Goal: Task Accomplishment & Management: Manage account settings

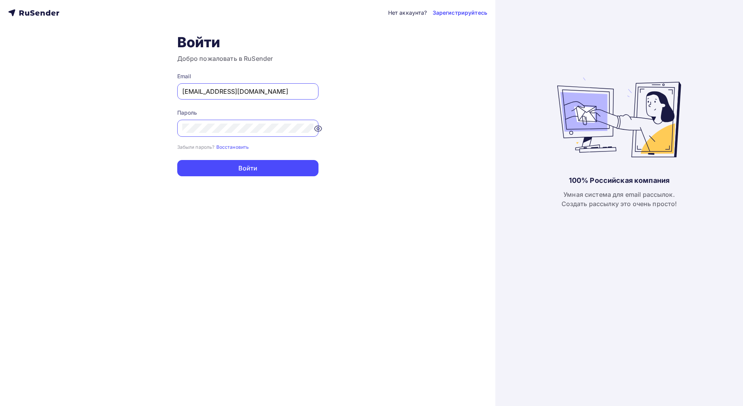
click at [272, 89] on input "[EMAIL_ADDRESS][DOMAIN_NAME]" at bounding box center [247, 91] width 131 height 9
paste input "[EMAIL_ADDRESS][DOMAIN_NAME]"
click at [233, 122] on div at bounding box center [247, 128] width 141 height 17
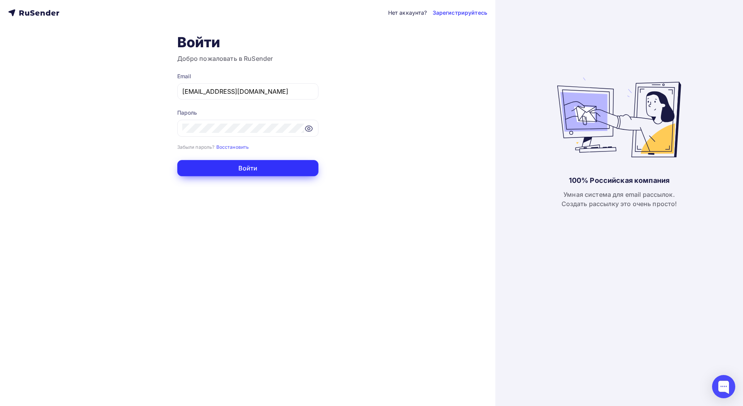
click at [275, 174] on button "Войти" at bounding box center [247, 168] width 141 height 16
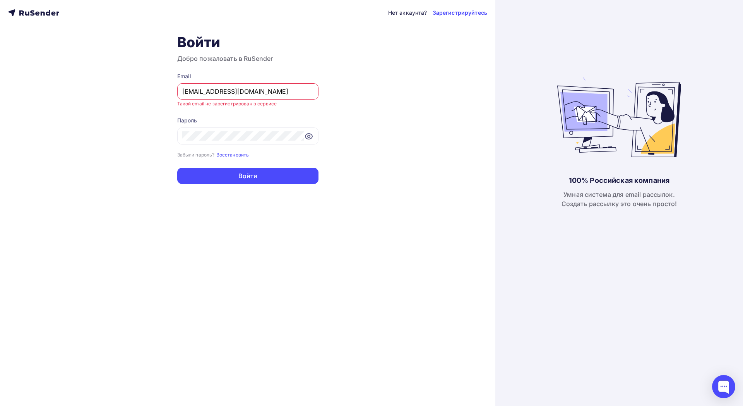
click at [260, 165] on form "Email [EMAIL_ADDRESS][DOMAIN_NAME] Такой email не зарегистрирован в сервисе Пар…" at bounding box center [247, 127] width 141 height 111
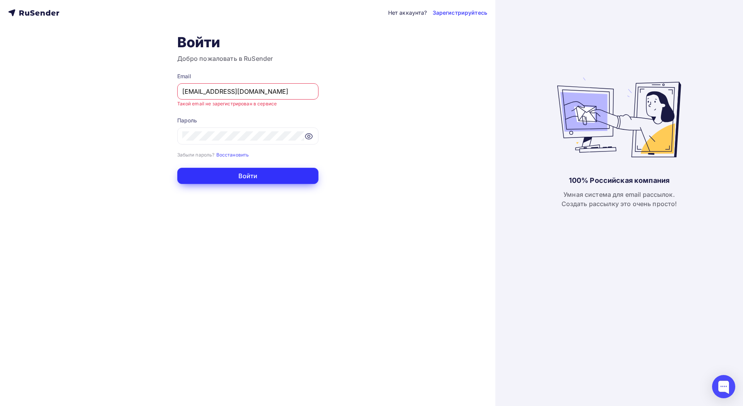
click at [261, 179] on button "Войти" at bounding box center [247, 176] width 141 height 16
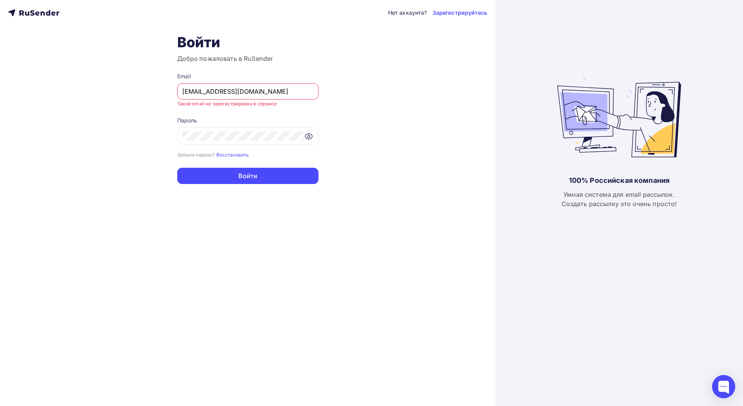
click at [252, 87] on input "[EMAIL_ADDRESS][DOMAIN_NAME]" at bounding box center [247, 91] width 131 height 9
paste input "rukhlov@it"
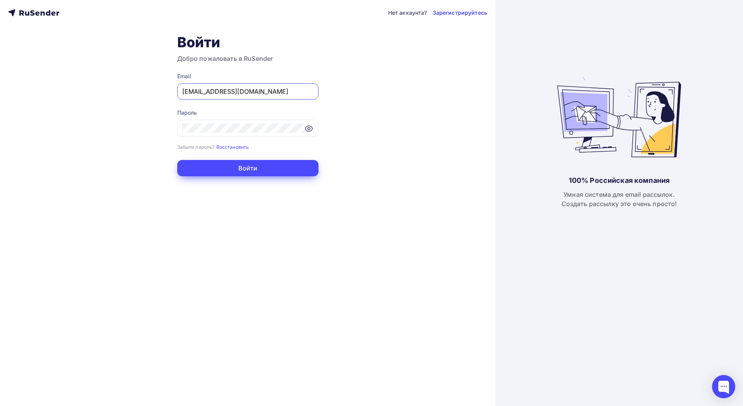
type input "[EMAIL_ADDRESS][DOMAIN_NAME]"
click at [253, 166] on button "Войти" at bounding box center [247, 168] width 141 height 16
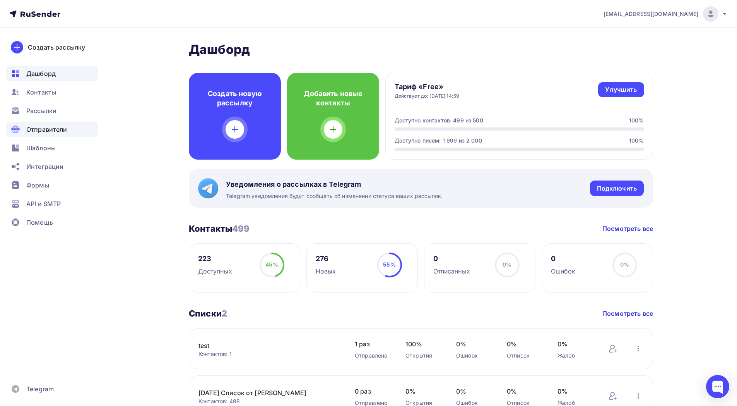
click at [44, 136] on div "Отправители" at bounding box center [52, 129] width 92 height 15
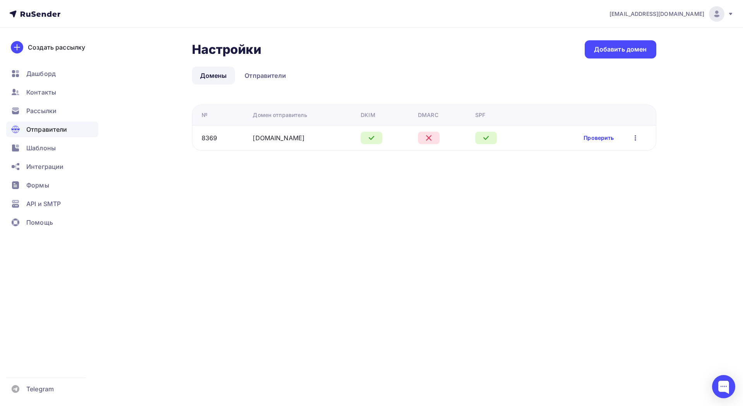
click at [596, 138] on link "Проверить" at bounding box center [599, 138] width 30 height 8
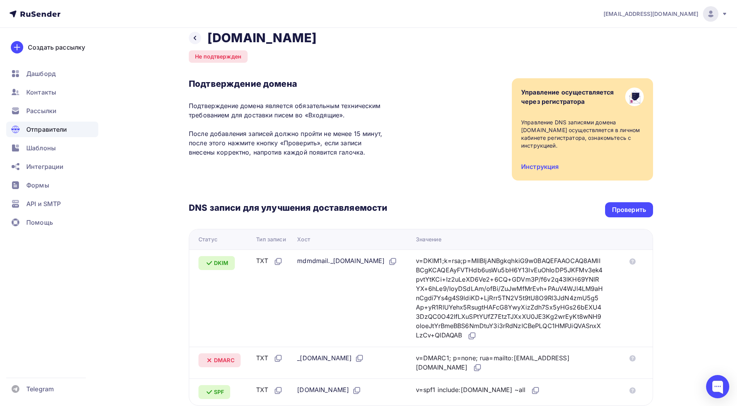
scroll to position [83, 0]
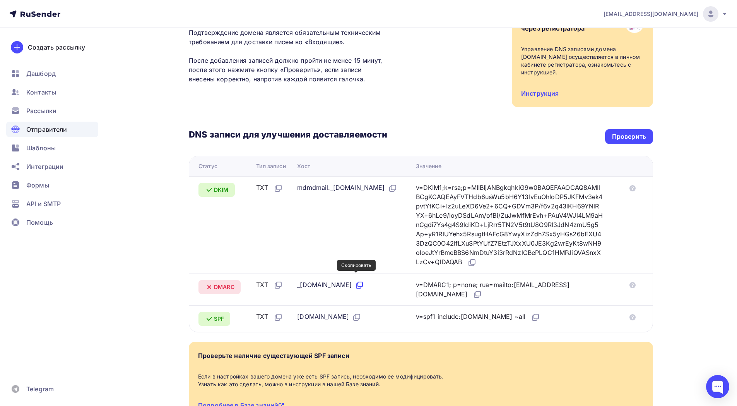
click at [356, 280] on icon at bounding box center [359, 284] width 9 height 9
click at [724, 14] on icon at bounding box center [724, 14] width 3 height 2
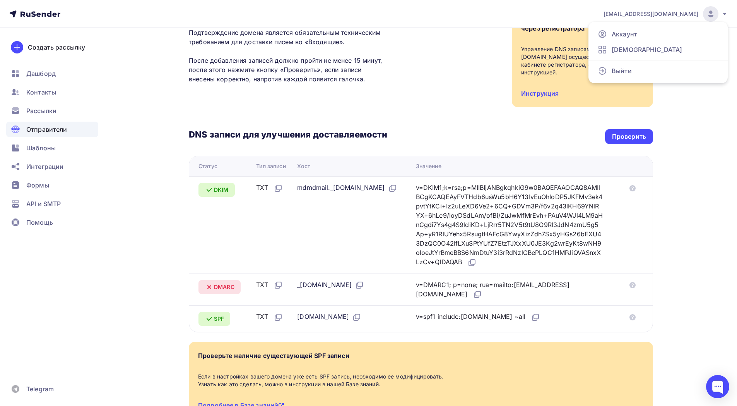
click at [723, 215] on div "[EMAIL_ADDRESS][DOMAIN_NAME] Аккаунт Тарифы Выйти Создать рассылку [GEOGRAPHIC_…" at bounding box center [368, 193] width 737 height 552
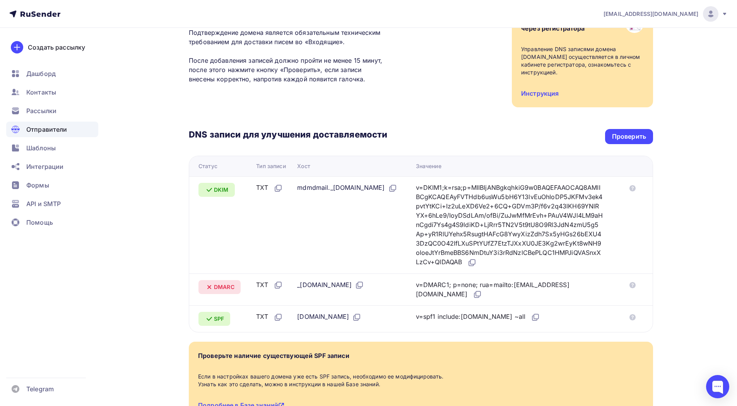
click at [680, 217] on div "Назад [DOMAIN_NAME] Не подтвержден Подтверждение домена Подтверждение домена яв…" at bounding box center [368, 207] width 634 height 524
click at [723, 15] on icon at bounding box center [725, 14] width 6 height 6
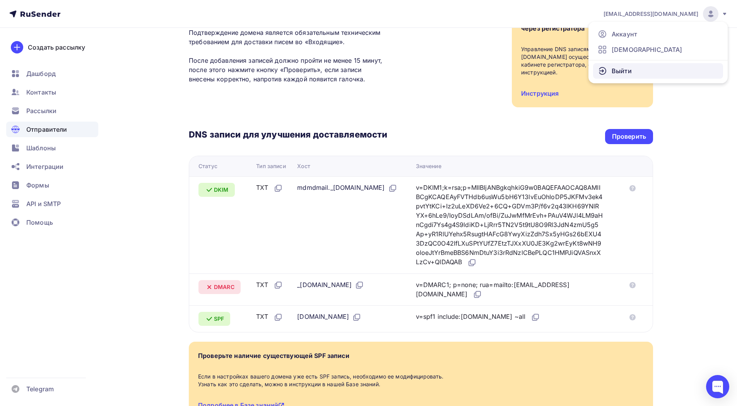
click at [608, 69] on link "Выйти" at bounding box center [658, 70] width 130 height 15
